Goal: Transaction & Acquisition: Obtain resource

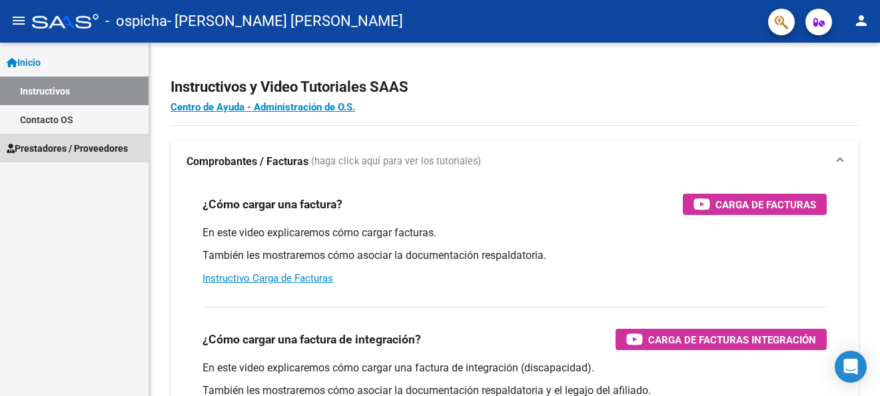
click at [85, 147] on span "Prestadores / Proveedores" at bounding box center [67, 148] width 121 height 15
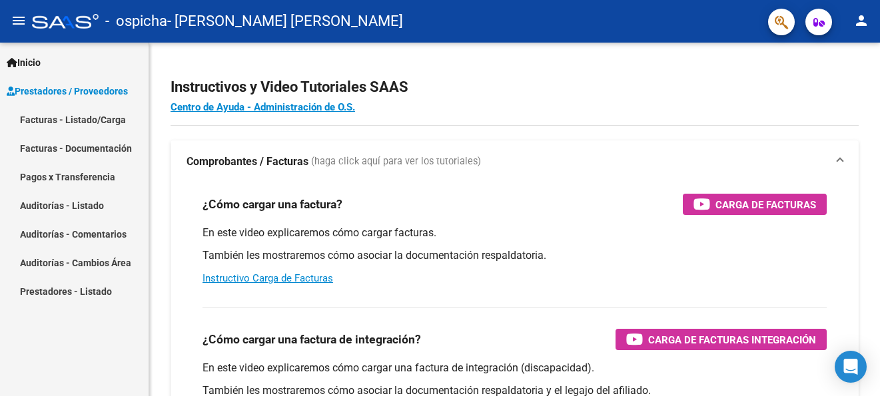
click at [97, 183] on link "Pagos x Transferencia" at bounding box center [74, 176] width 149 height 29
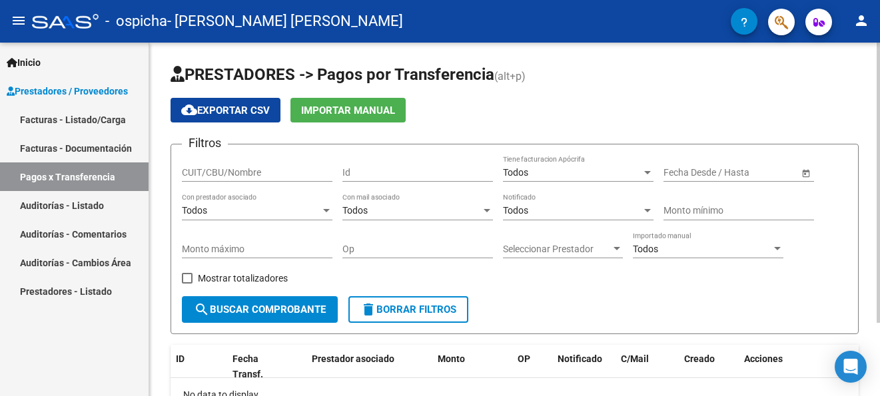
click at [868, 52] on div "PRESTADORES -> Pagos por Transferencia (alt+p) cloud_download Exportar CSV Impo…" at bounding box center [516, 266] width 734 height 446
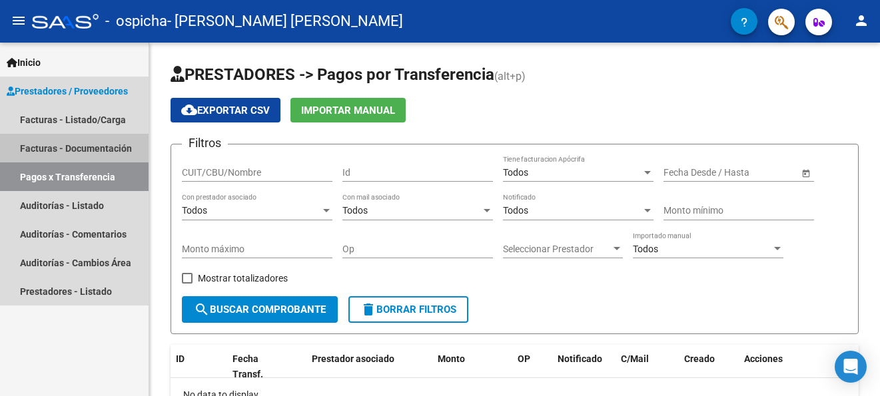
click at [93, 148] on link "Facturas - Documentación" at bounding box center [74, 148] width 149 height 29
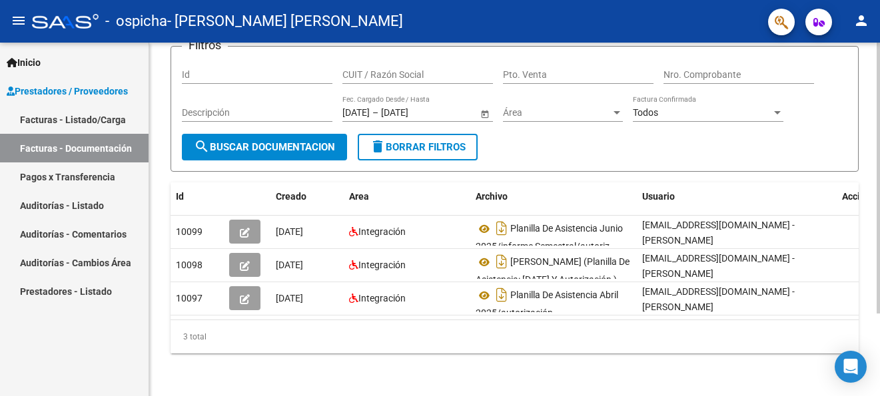
scroll to position [108, 0]
click at [879, 190] on html "menu - ospicha - [PERSON_NAME] [PERSON_NAME] person Inicio Instructivos Contact…" at bounding box center [440, 198] width 880 height 396
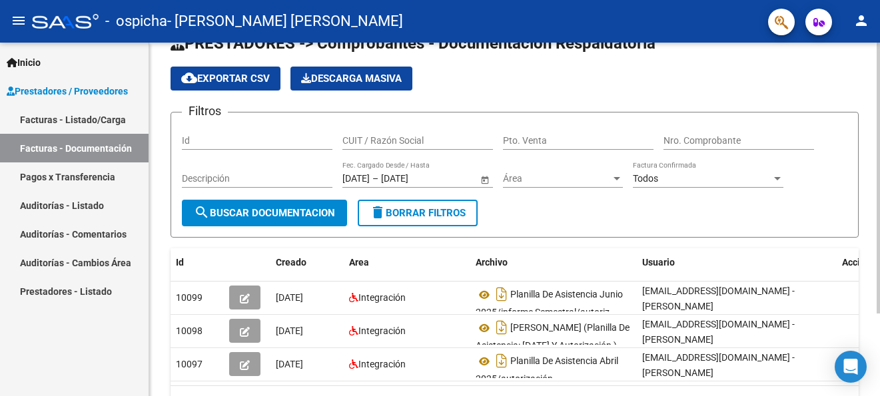
scroll to position [29, 0]
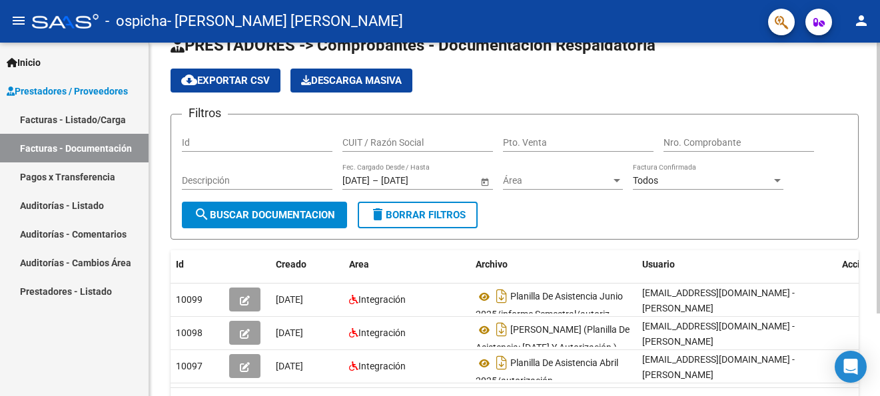
click at [864, 145] on div "PRESTADORES -> Comprobantes - Documentación Respaldatoria cloud_download Export…" at bounding box center [516, 238] width 734 height 451
click at [97, 124] on link "Facturas - Listado/Carga" at bounding box center [74, 119] width 149 height 29
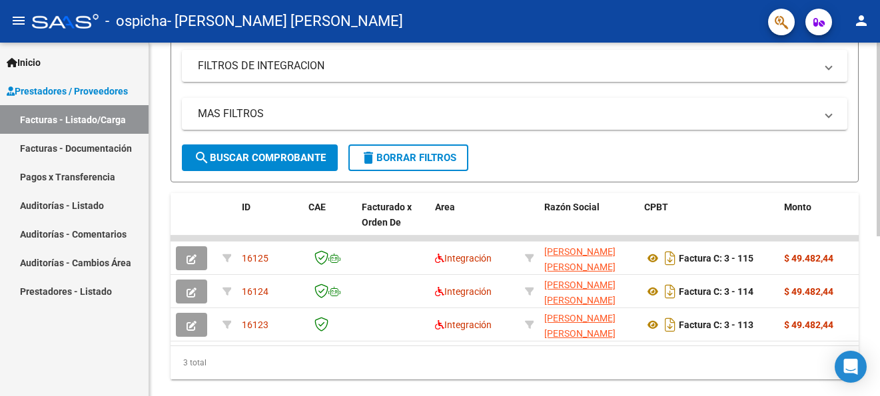
scroll to position [259, 0]
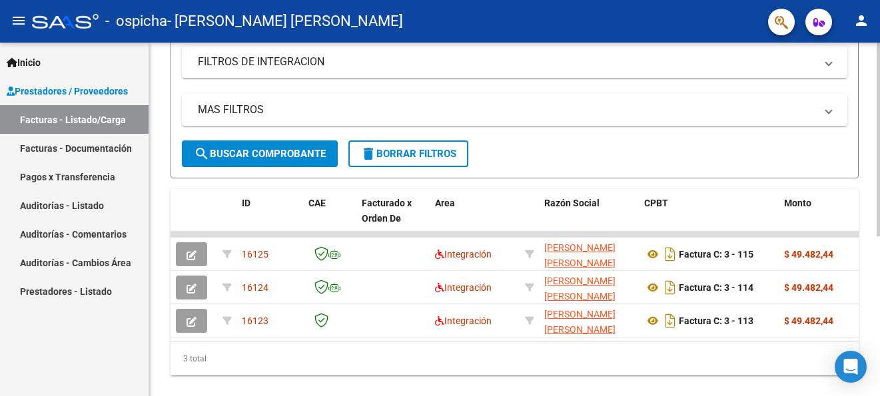
click at [876, 295] on div "Video tutorial PRESTADORES -> Listado de CPBTs Emitidos por Prestadores / Prove…" at bounding box center [516, 101] width 734 height 635
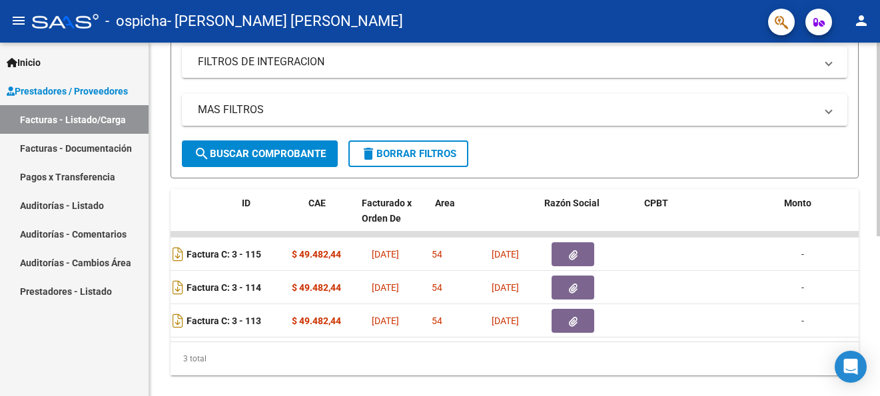
scroll to position [0, 0]
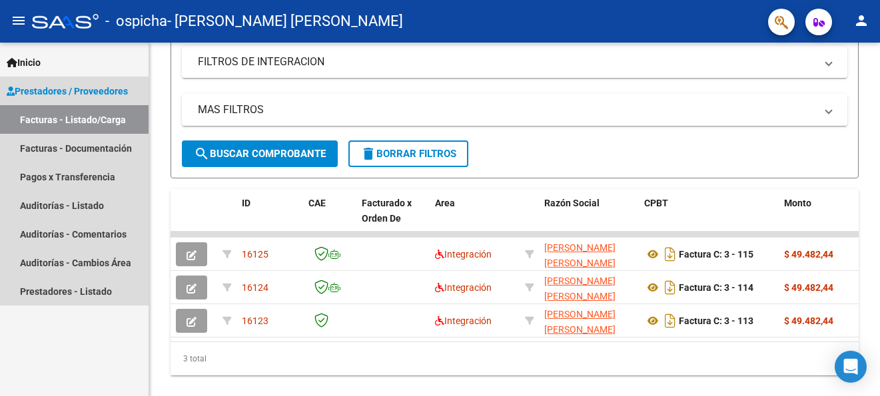
click at [114, 85] on span "Prestadores / Proveedores" at bounding box center [67, 91] width 121 height 15
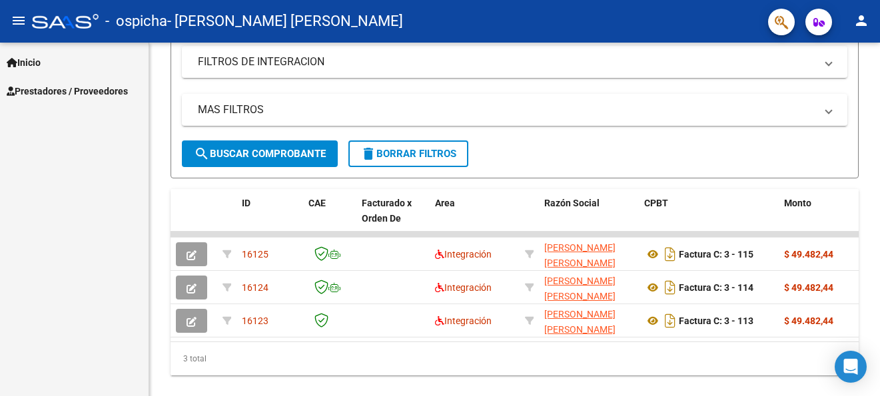
click at [114, 85] on span "Prestadores / Proveedores" at bounding box center [67, 91] width 121 height 15
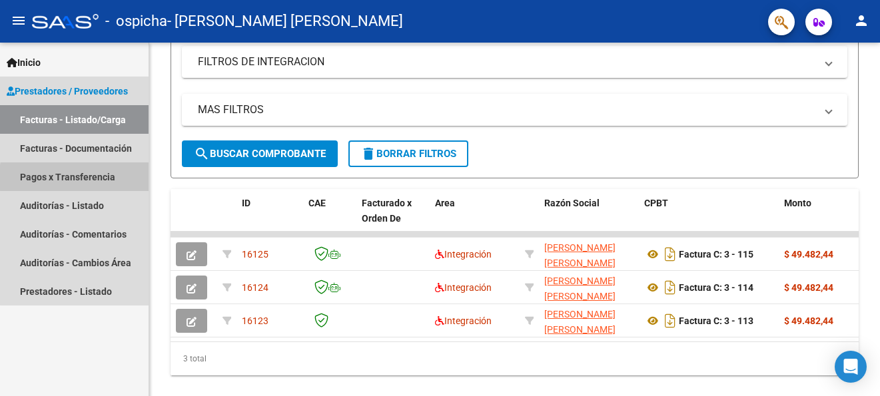
click at [122, 178] on link "Pagos x Transferencia" at bounding box center [74, 176] width 149 height 29
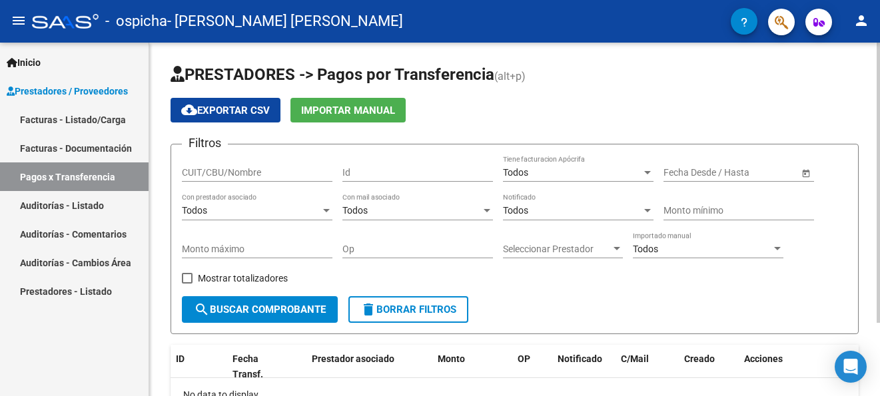
click at [854, 90] on div "PRESTADORES -> Pagos por Transferencia (alt+p) cloud_download Exportar CSV Impo…" at bounding box center [516, 266] width 734 height 446
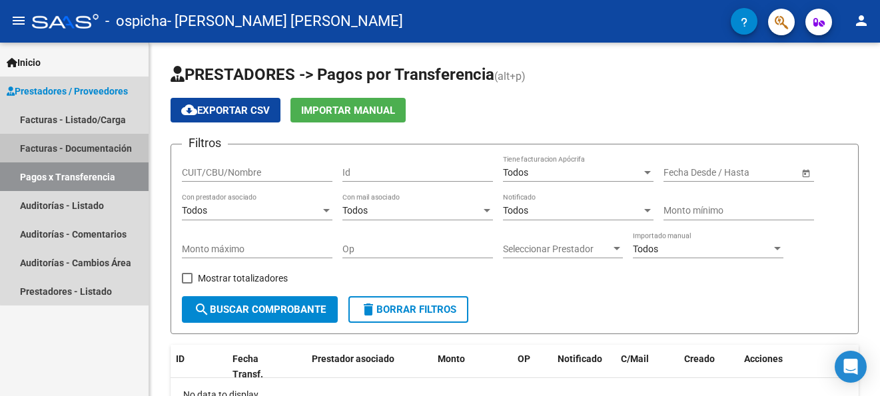
click at [94, 141] on link "Facturas - Documentación" at bounding box center [74, 148] width 149 height 29
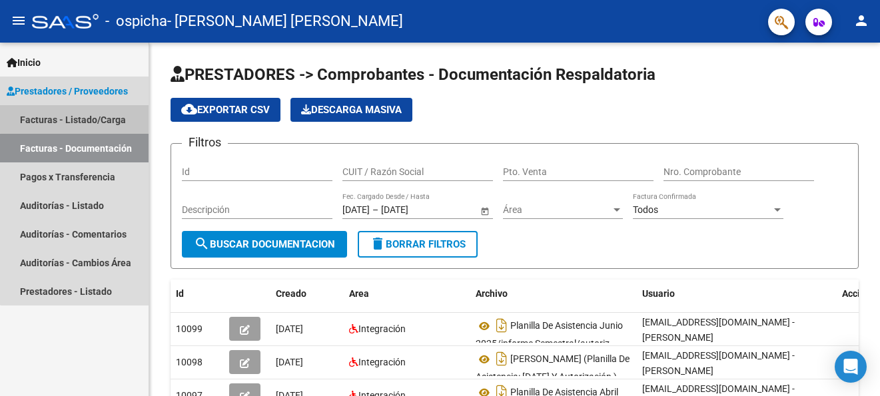
click at [87, 115] on link "Facturas - Listado/Carga" at bounding box center [74, 119] width 149 height 29
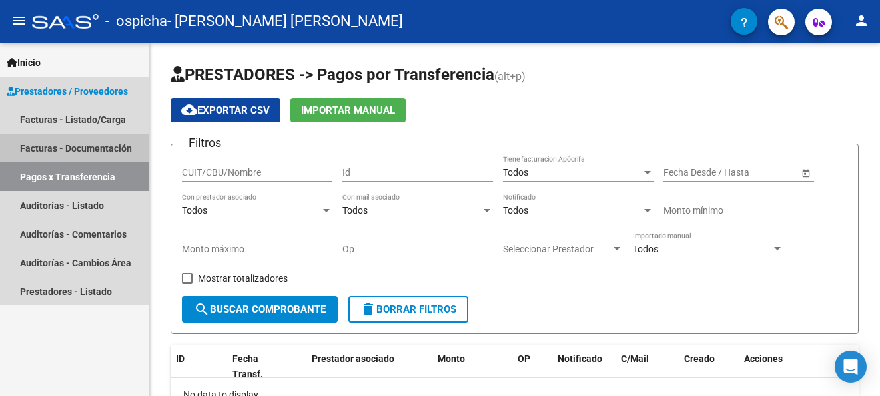
click at [109, 150] on link "Facturas - Documentación" at bounding box center [74, 148] width 149 height 29
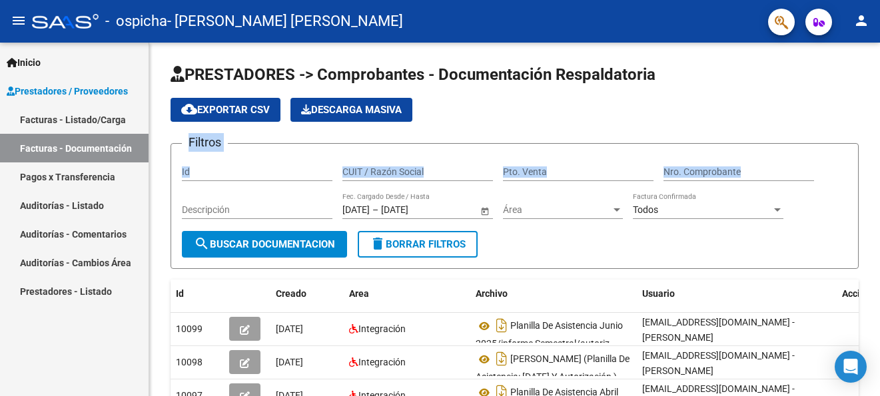
drag, startPoint x: 876, startPoint y: 83, endPoint x: 880, endPoint y: 139, distance: 56.7
click at [879, 139] on html "menu - ospicha - [PERSON_NAME] [PERSON_NAME] person Inicio Instructivos Contact…" at bounding box center [440, 198] width 880 height 396
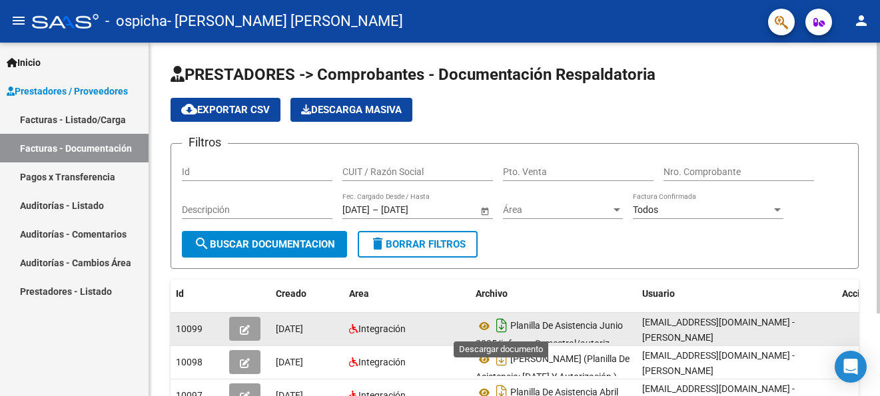
click at [502, 327] on icon "Descargar documento" at bounding box center [501, 325] width 17 height 21
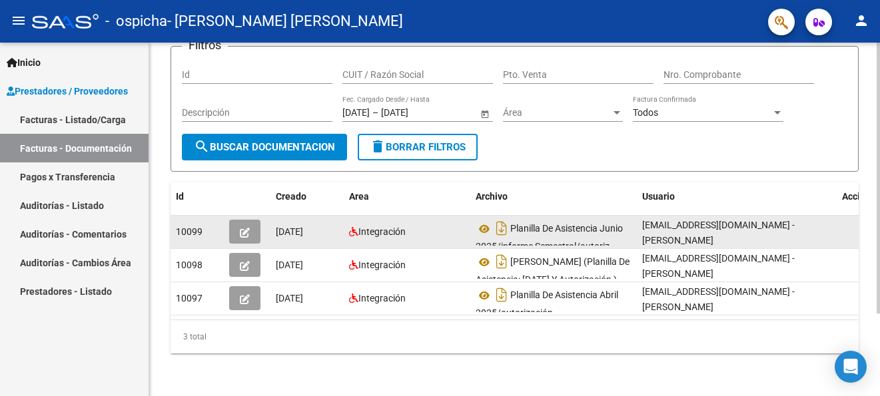
scroll to position [105, 0]
click at [877, 145] on div at bounding box center [877, 260] width 3 height 271
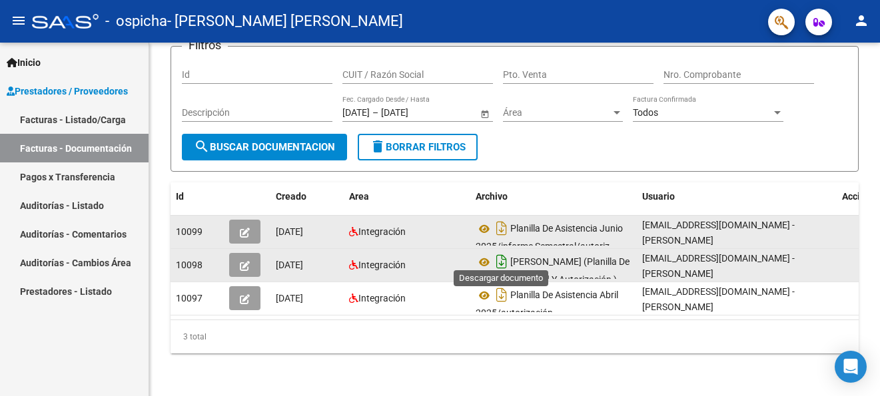
click at [498, 253] on icon "Descargar documento" at bounding box center [501, 261] width 17 height 21
